Goal: Task Accomplishment & Management: Manage account settings

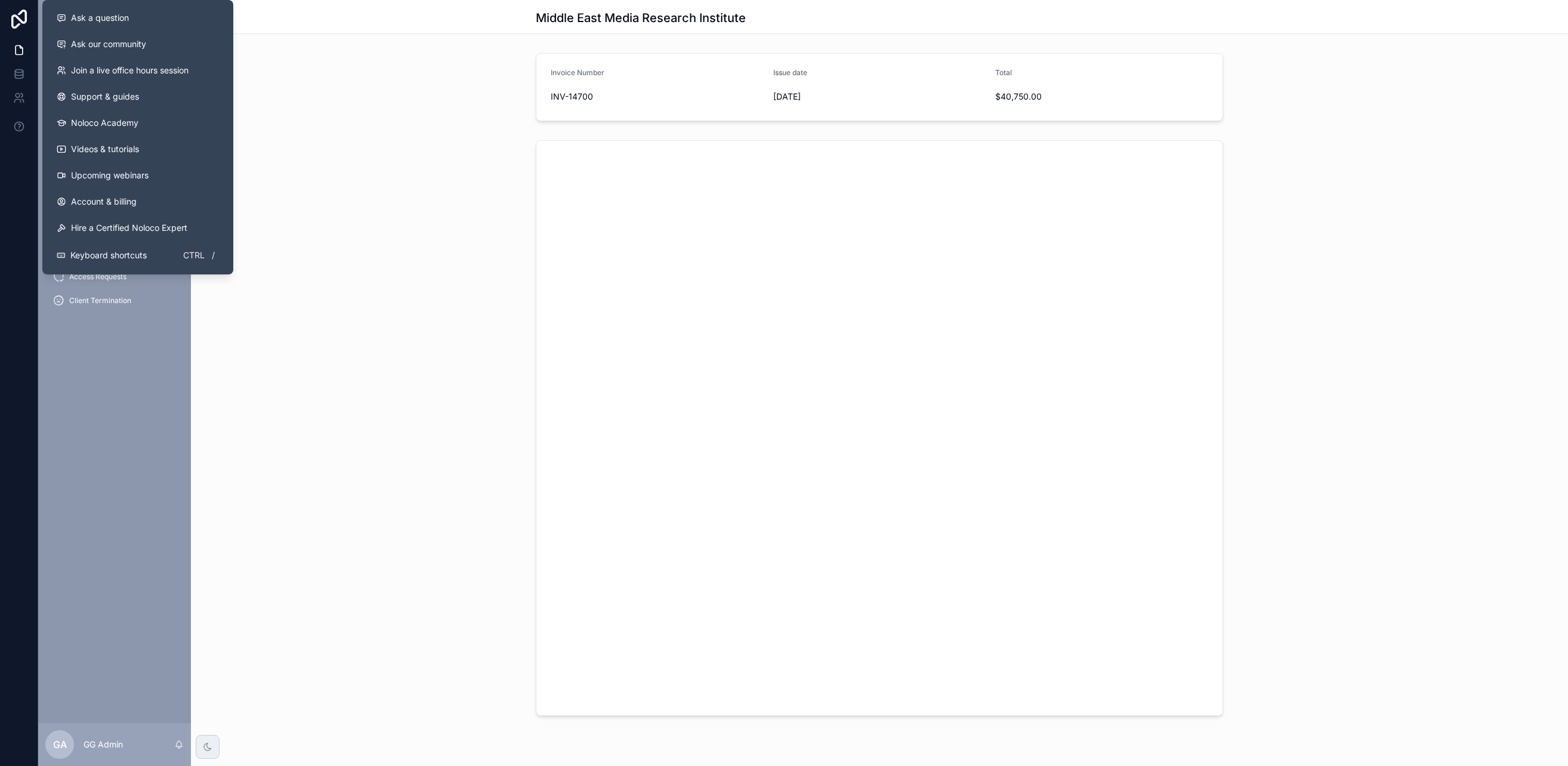
drag, startPoint x: 446, startPoint y: 223, endPoint x: 437, endPoint y: 231, distance: 12.0
click at [446, 226] on div "scrollable content" at bounding box center [879, 428] width 1377 height 585
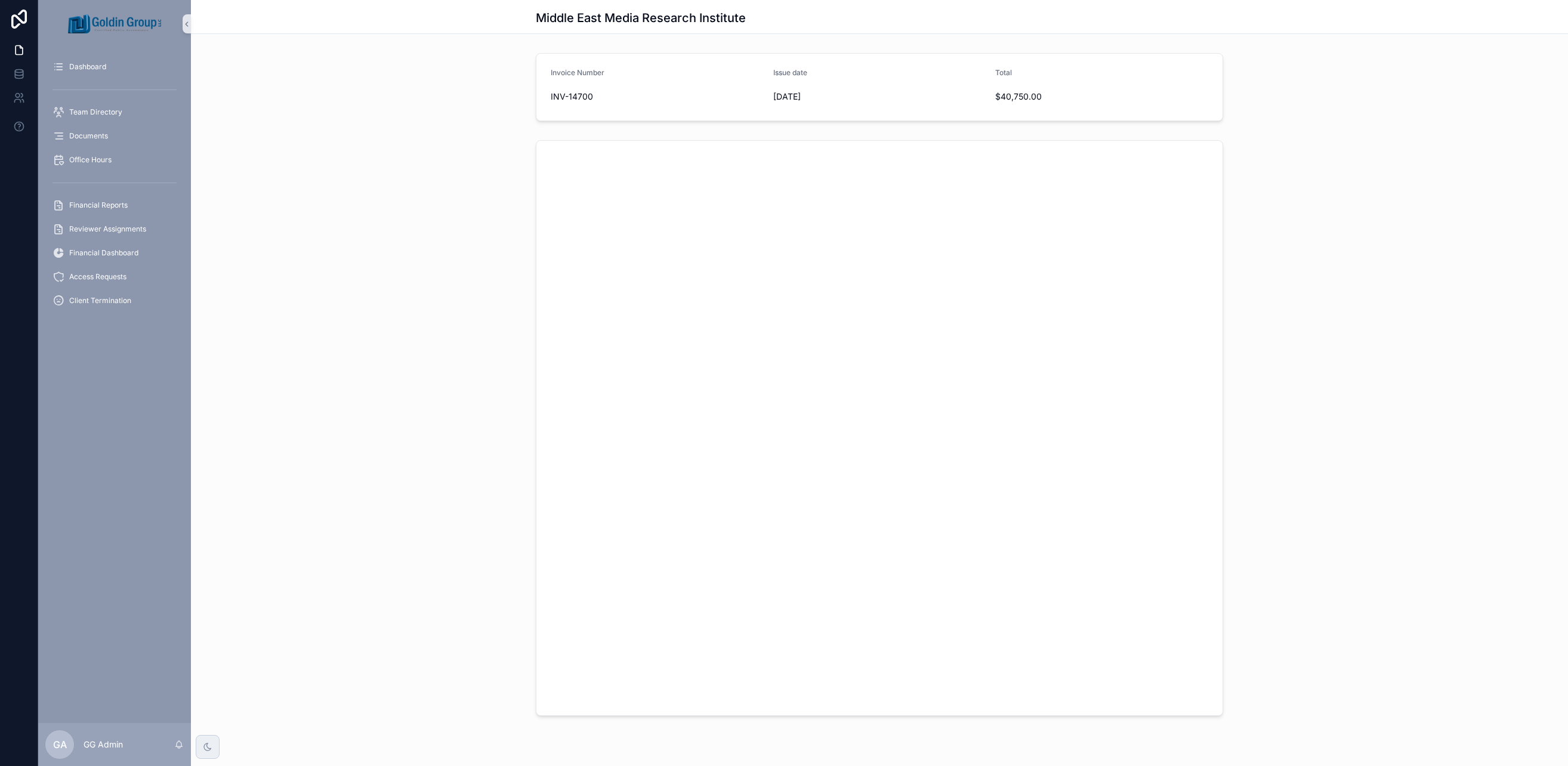
click at [107, 50] on div "Dashboard Team Directory Documents Office Hours Financial Reports Reviewer Assi…" at bounding box center [114, 383] width 153 height 766
click at [105, 62] on span "Dashboard" at bounding box center [88, 67] width 37 height 10
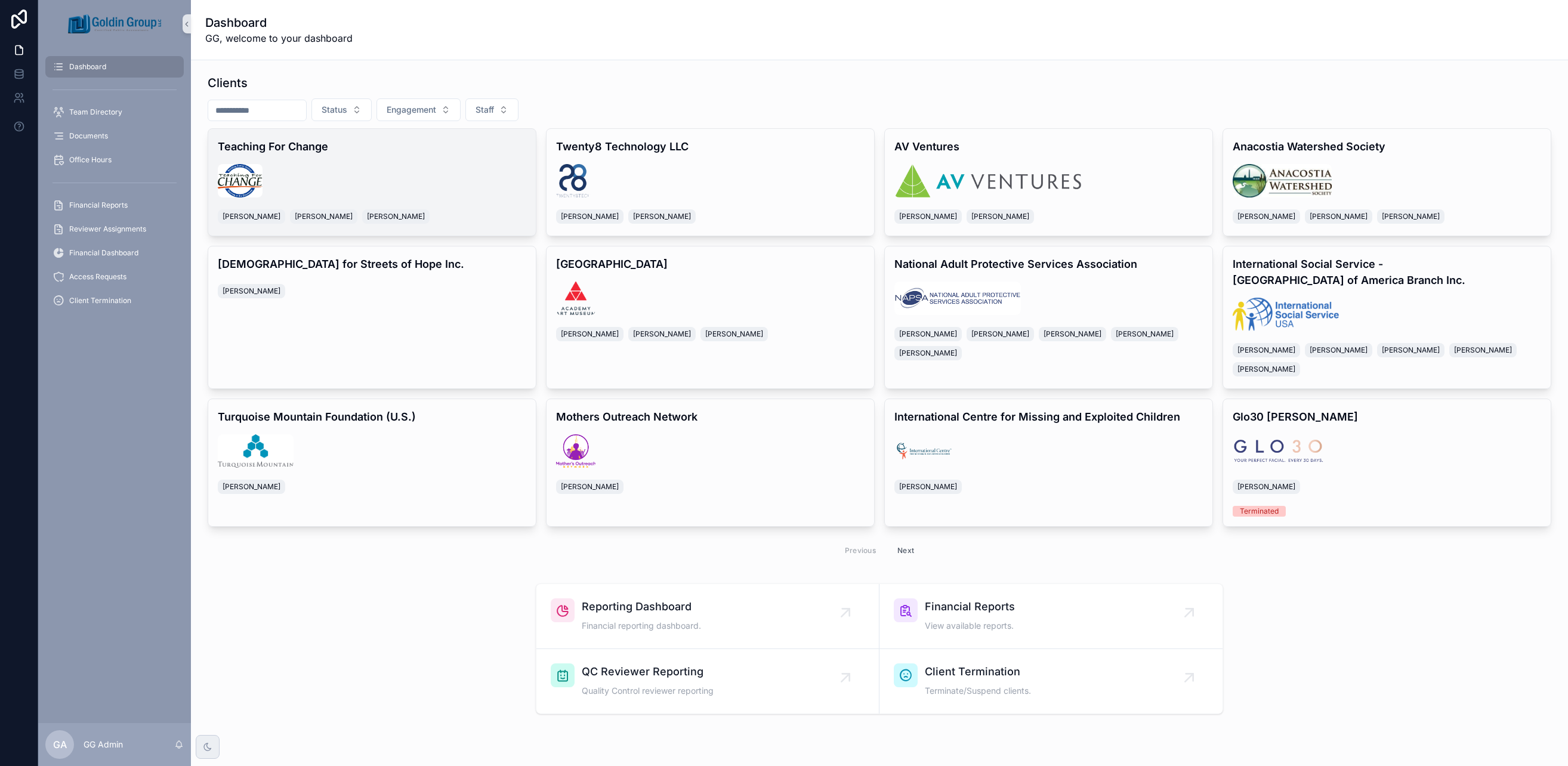
click at [345, 167] on div "scrollable content" at bounding box center [372, 181] width 308 height 34
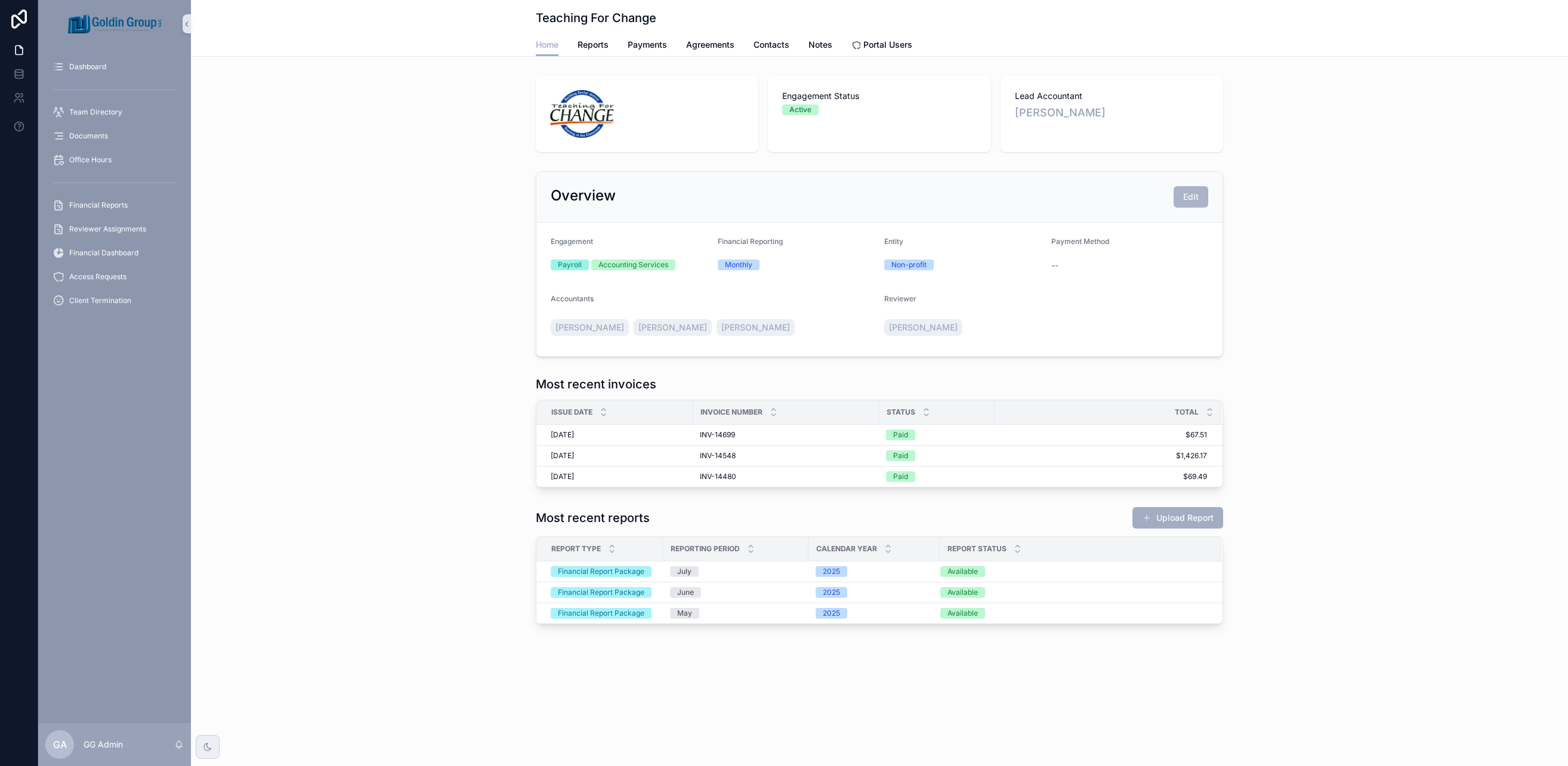
click at [1192, 203] on span "Edit" at bounding box center [1191, 196] width 15 height 12
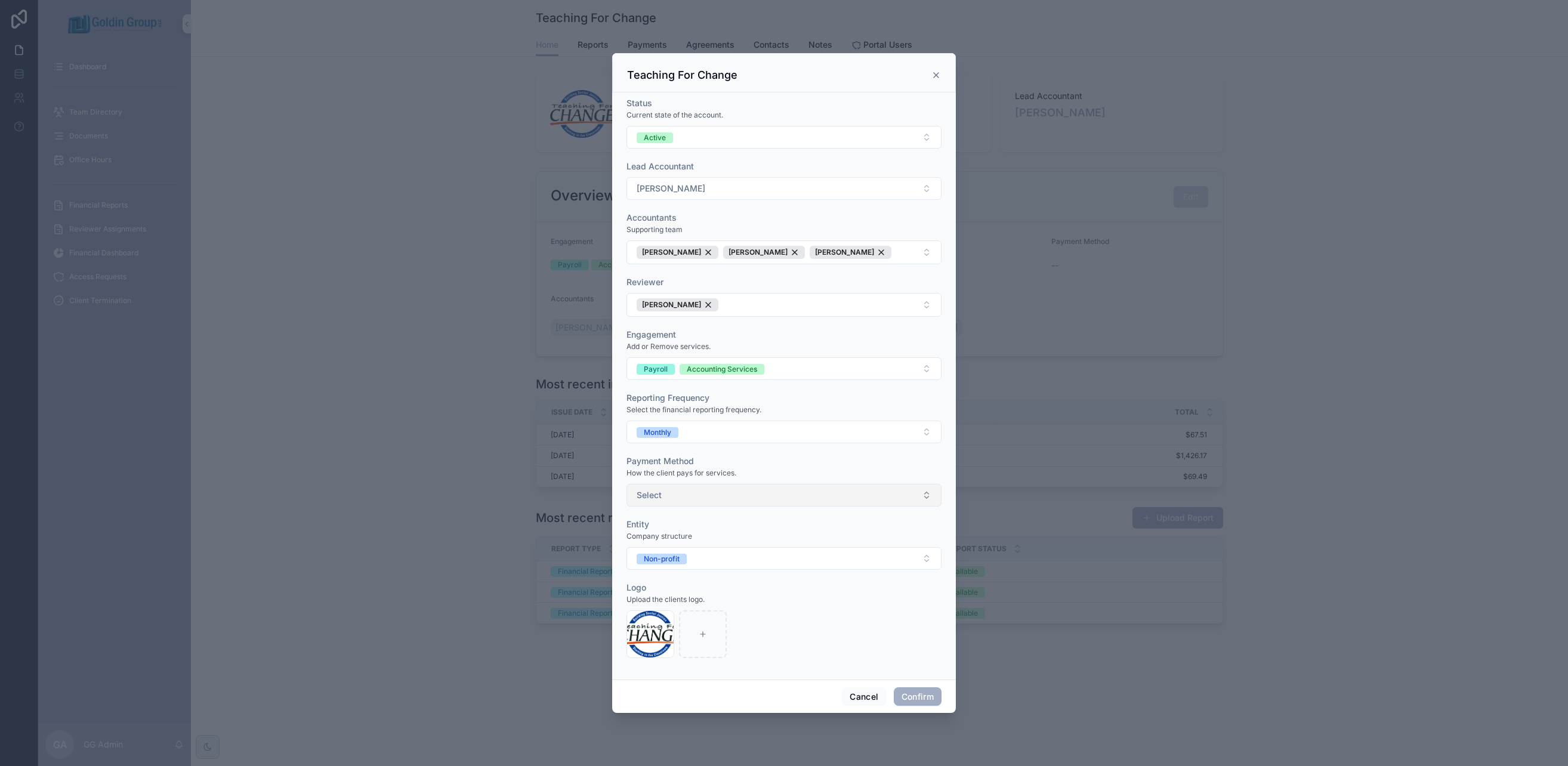
click at [746, 495] on button "Select" at bounding box center [784, 495] width 315 height 22
click at [728, 547] on div "ACH" at bounding box center [784, 543] width 309 height 18
click at [915, 696] on button "Confirm" at bounding box center [918, 696] width 48 height 19
